Goal: Find specific page/section

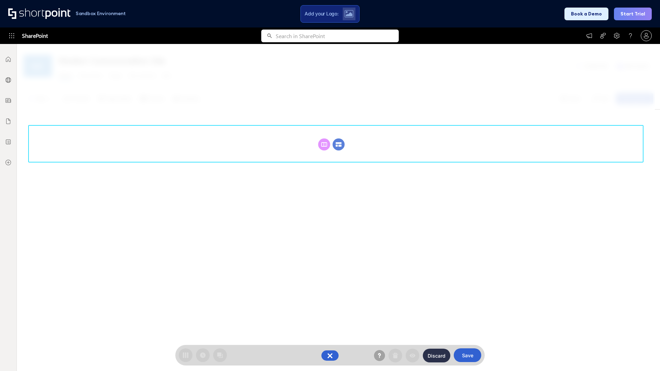
scroll to position [95, 0]
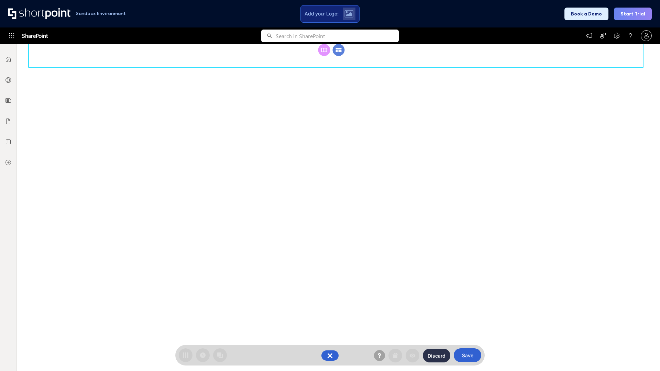
click at [339, 50] on circle at bounding box center [339, 50] width 12 height 12
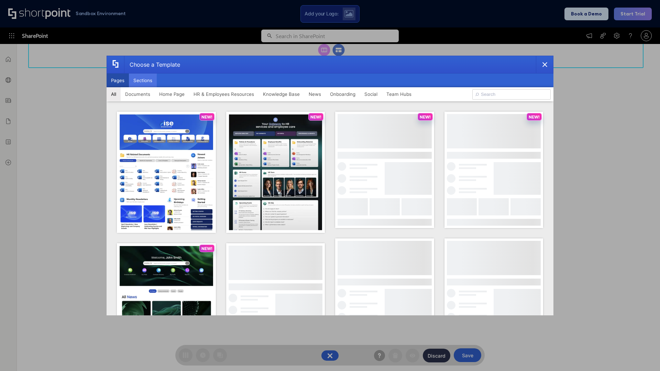
click at [143, 80] on button "Sections" at bounding box center [143, 81] width 28 height 14
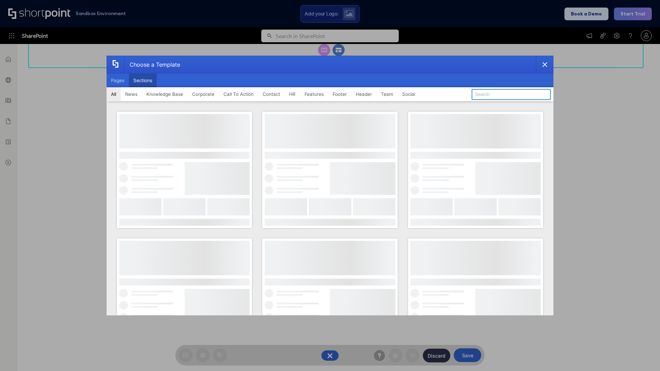
type input "Articles"
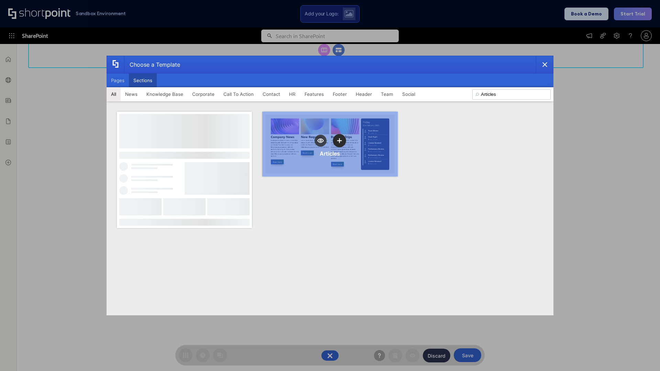
click at [339, 141] on icon "template selector" at bounding box center [339, 140] width 5 height 5
